Goal: Task Accomplishment & Management: Use online tool/utility

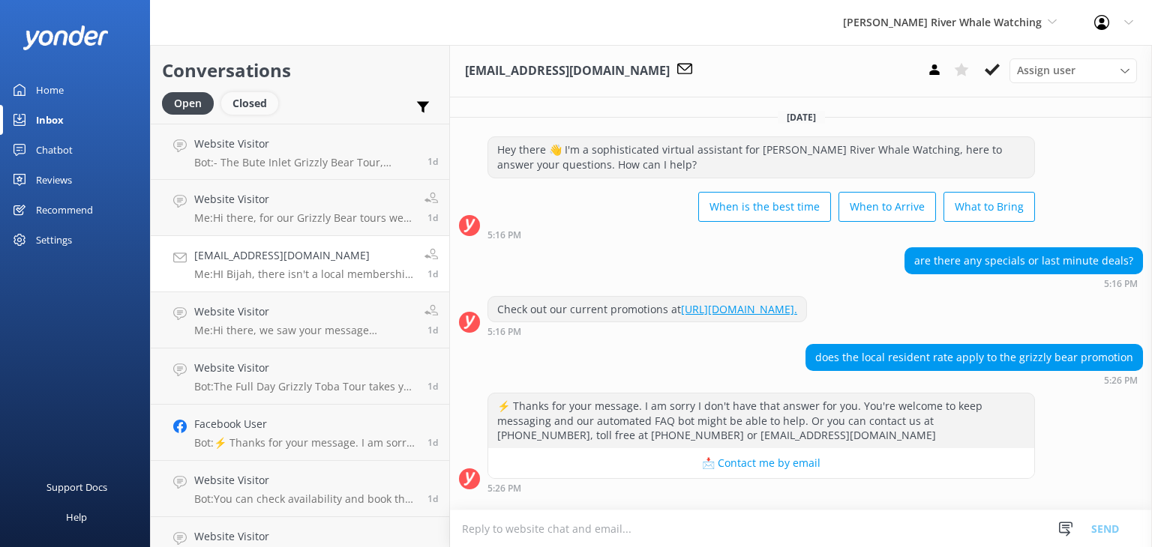
scroll to position [763, 0]
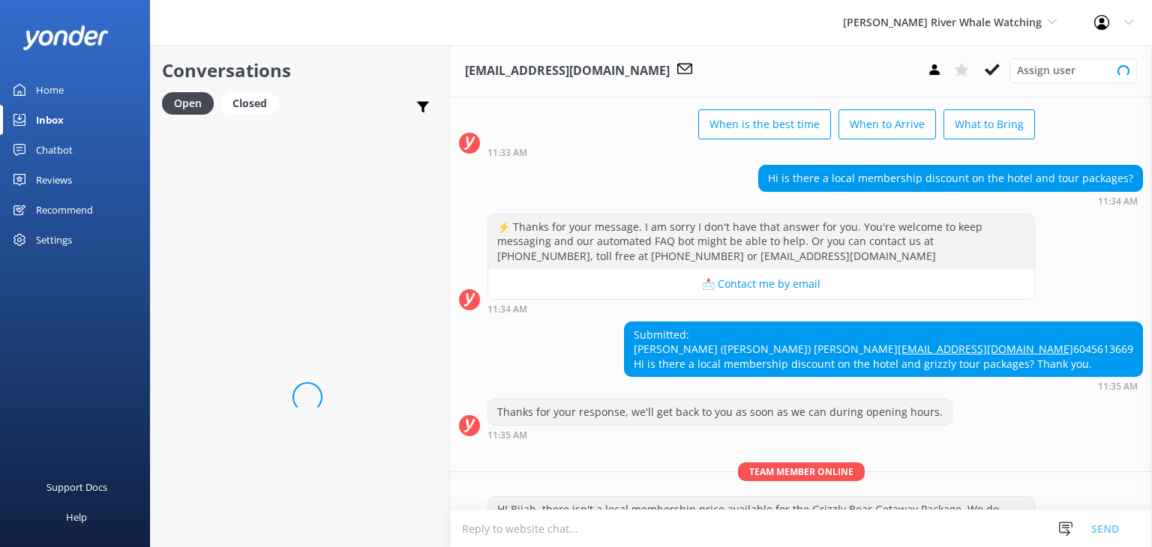
scroll to position [763, 0]
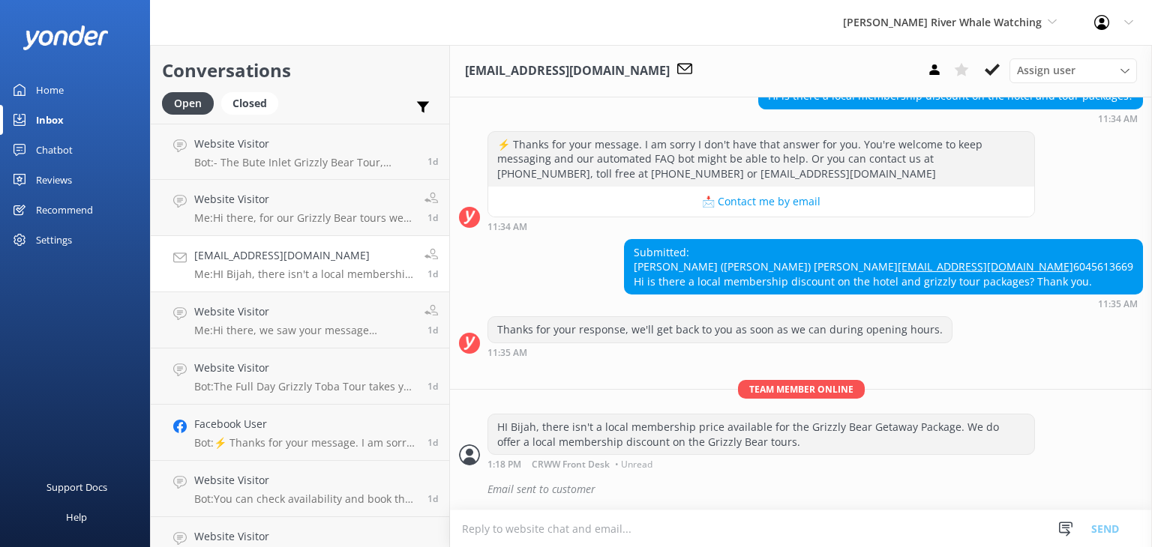
click at [52, 89] on div "Home" at bounding box center [50, 90] width 28 height 30
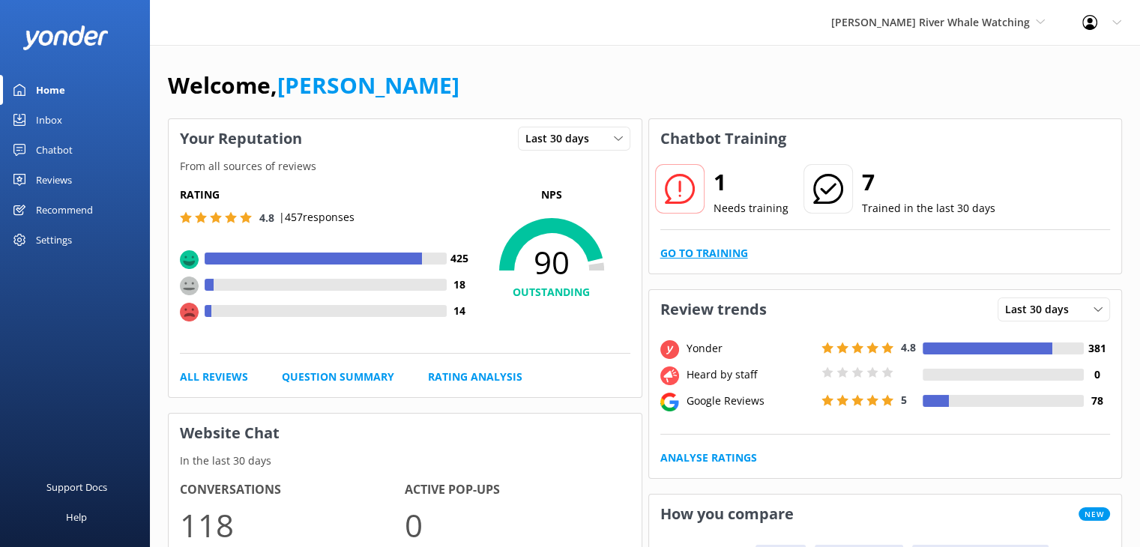
click at [699, 250] on link "Go to Training" at bounding box center [705, 253] width 88 height 16
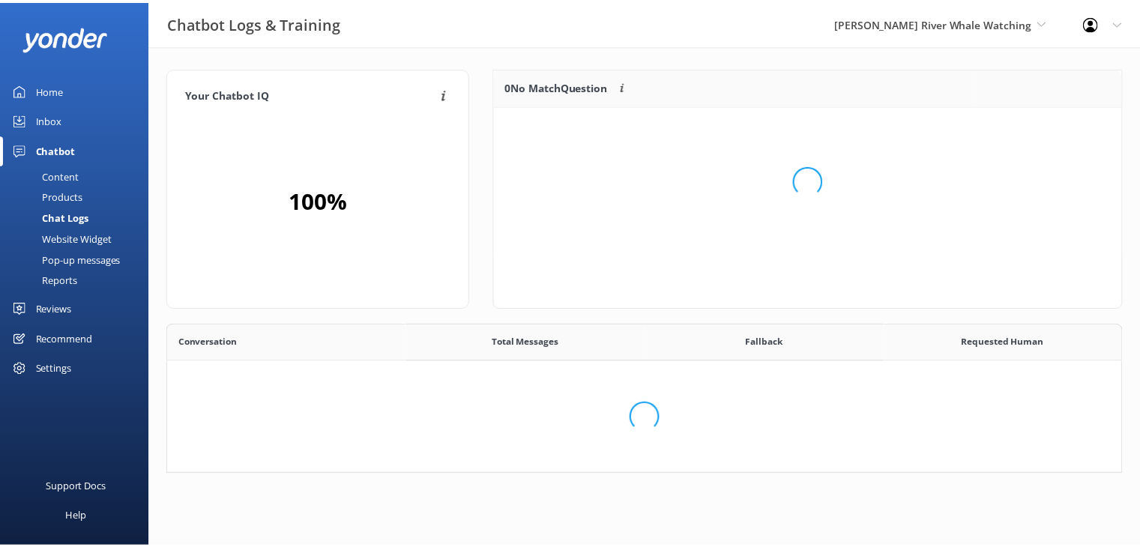
scroll to position [12, 12]
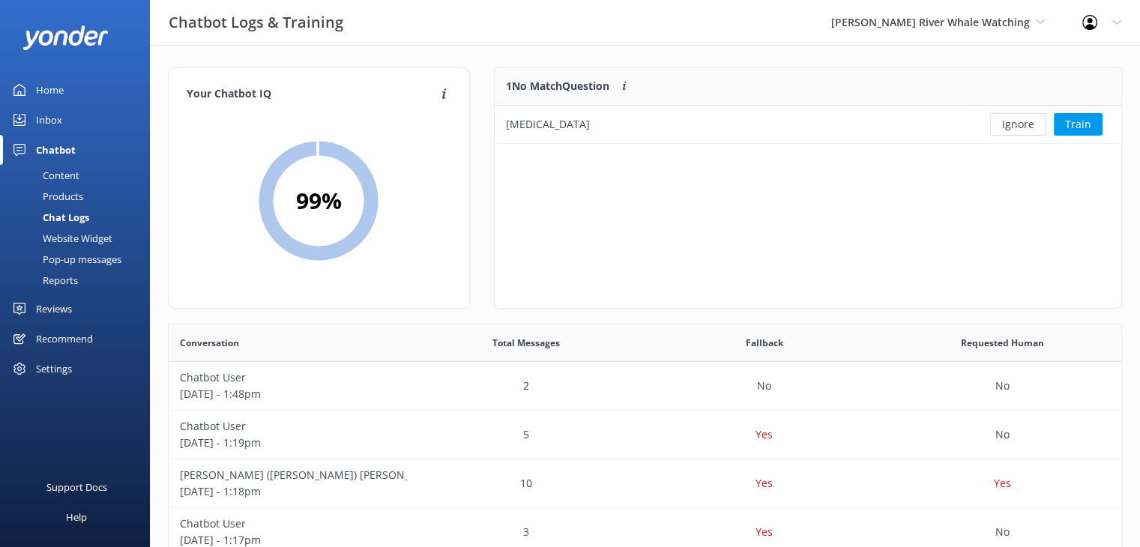
click at [1006, 31] on span "[PERSON_NAME] River Whale Watching" at bounding box center [938, 22] width 214 height 16
click at [951, 59] on link "Wildcoast Adventures" at bounding box center [888, 63] width 150 height 36
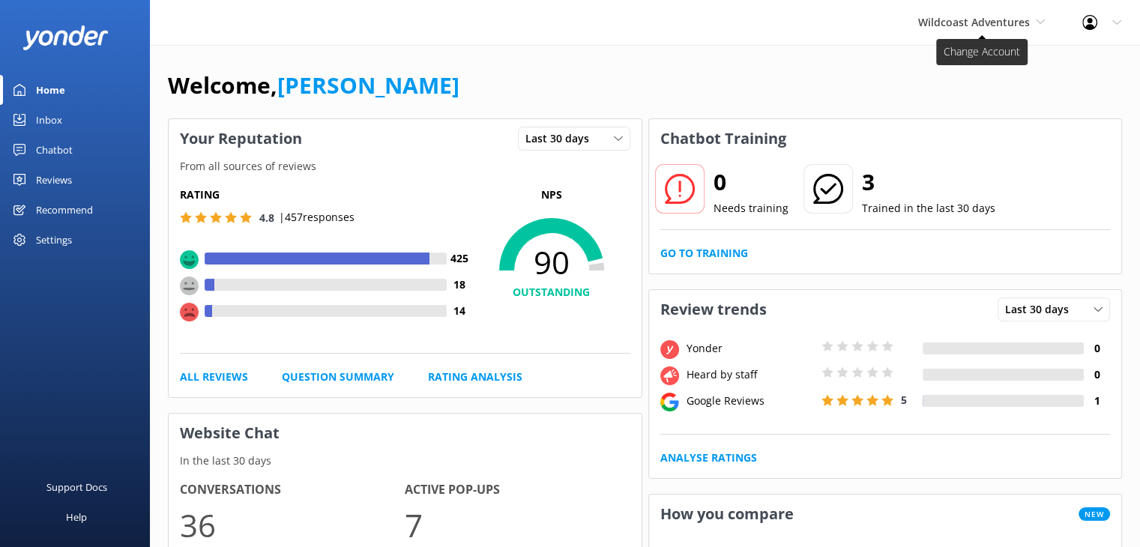
click at [945, 16] on span "Wildcoast Adventures" at bounding box center [974, 22] width 112 height 14
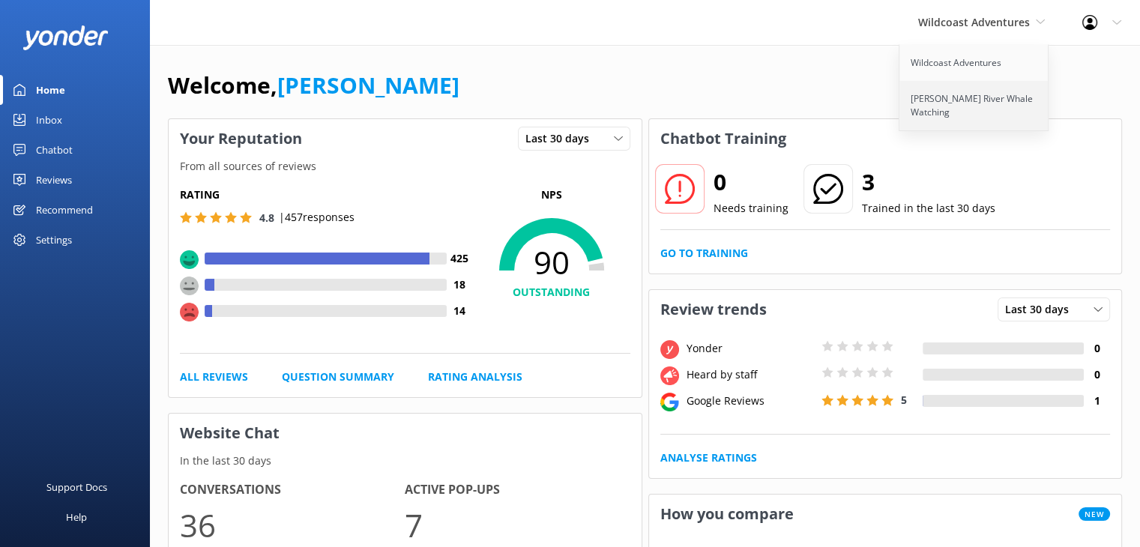
click at [924, 96] on link "[PERSON_NAME] River Whale Watching" at bounding box center [975, 105] width 150 height 49
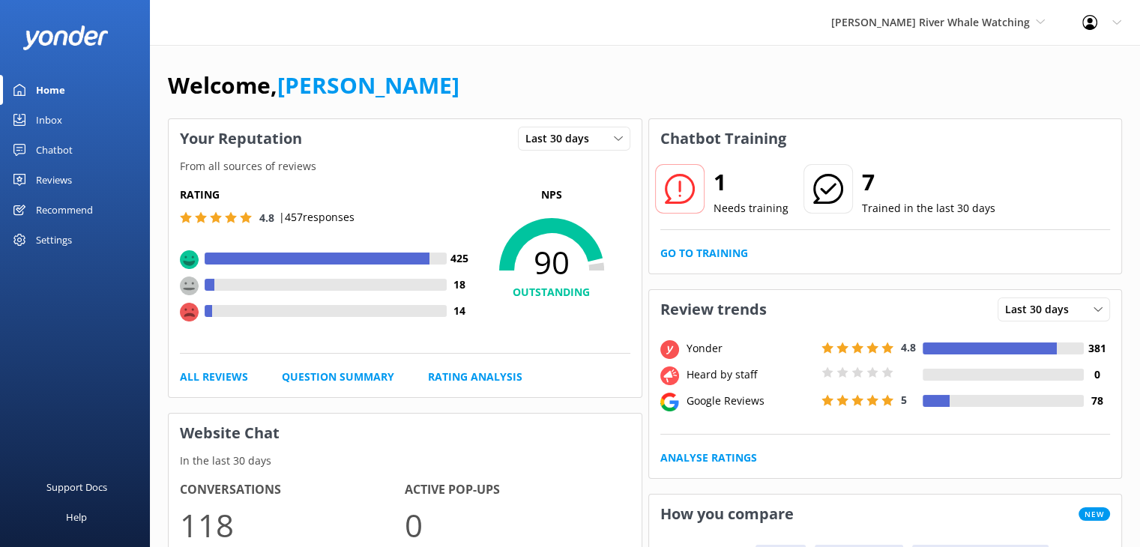
click at [59, 154] on div "Chatbot" at bounding box center [54, 150] width 37 height 30
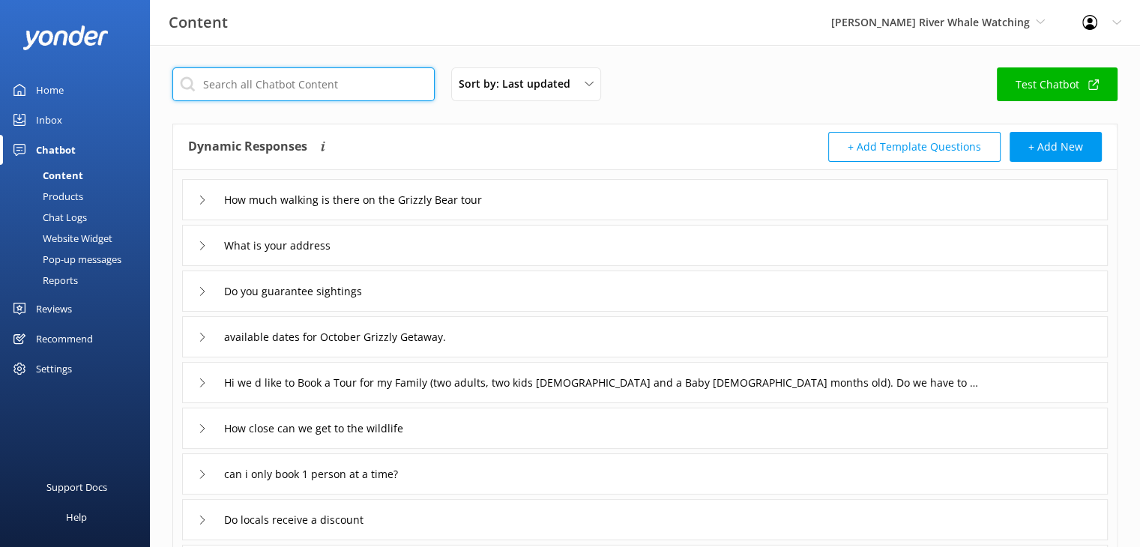
click at [255, 84] on input "text" at bounding box center [303, 84] width 262 height 34
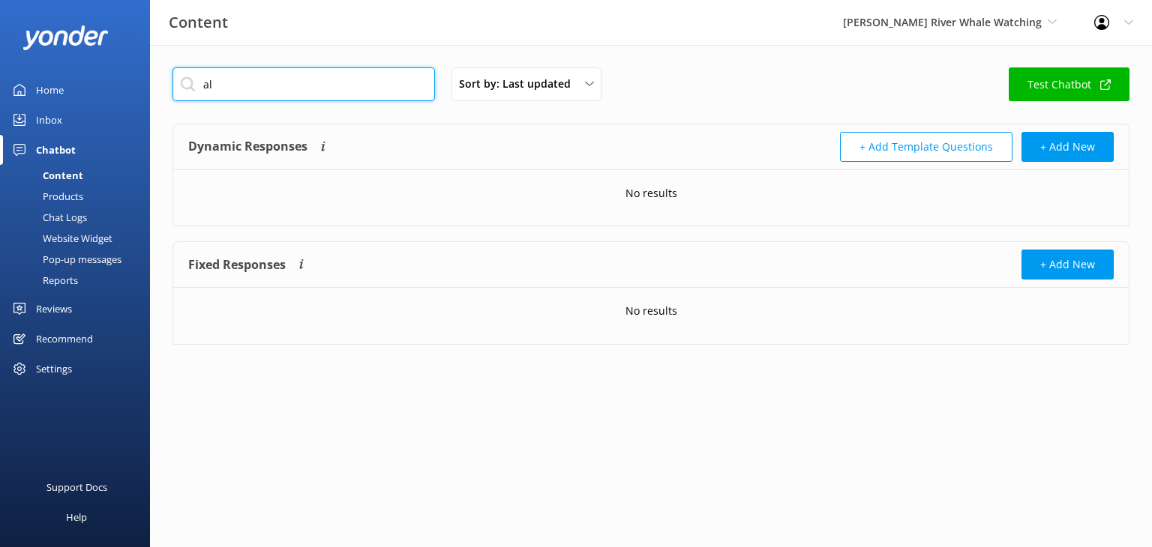
type input "a"
